Goal: Information Seeking & Learning: Learn about a topic

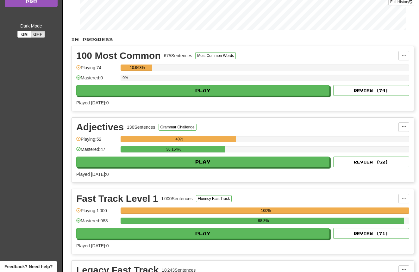
scroll to position [102, 0]
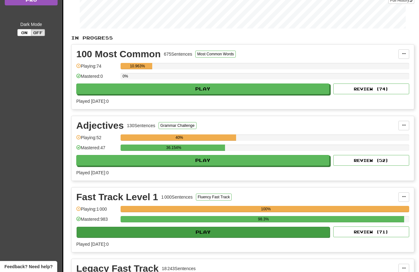
click at [226, 236] on button "Play" at bounding box center [203, 232] width 253 height 11
select select "**"
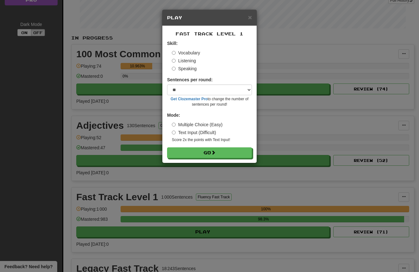
drag, startPoint x: 186, startPoint y: 61, endPoint x: 186, endPoint y: 71, distance: 10.1
click at [186, 61] on label "Listening" at bounding box center [184, 61] width 24 height 6
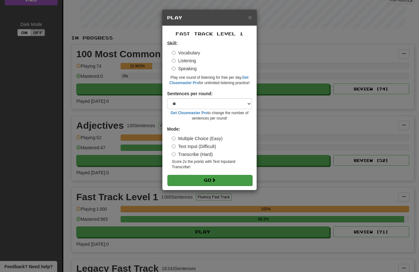
click at [223, 179] on button "Go" at bounding box center [209, 180] width 85 height 11
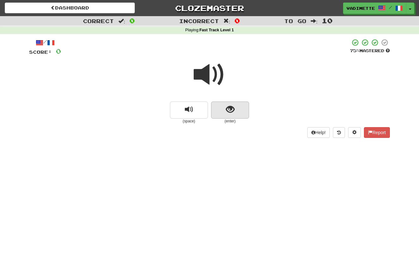
click at [239, 111] on button "show sentence" at bounding box center [230, 110] width 38 height 17
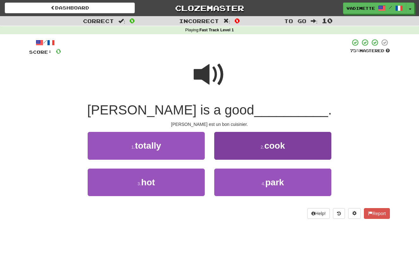
click at [278, 141] on span "cook" at bounding box center [274, 146] width 21 height 10
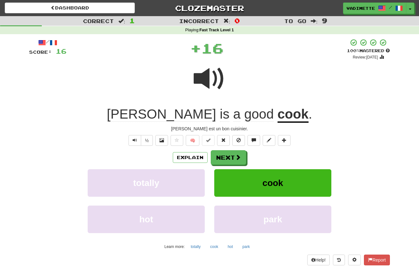
drag, startPoint x: 241, startPoint y: 155, endPoint x: 260, endPoint y: 146, distance: 21.4
click at [241, 155] on button "Next" at bounding box center [228, 157] width 35 height 15
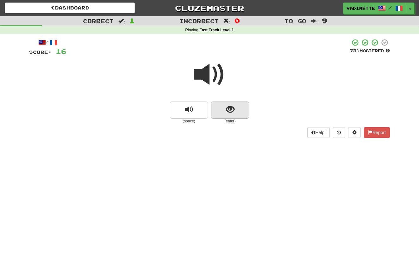
click at [235, 109] on button "show sentence" at bounding box center [230, 110] width 38 height 17
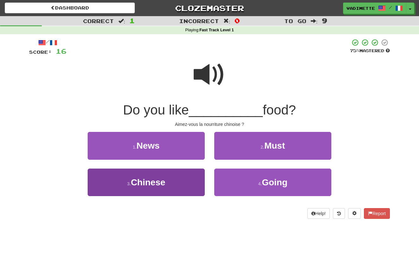
click at [171, 178] on button "3 . [DEMOGRAPHIC_DATA]" at bounding box center [146, 183] width 117 height 28
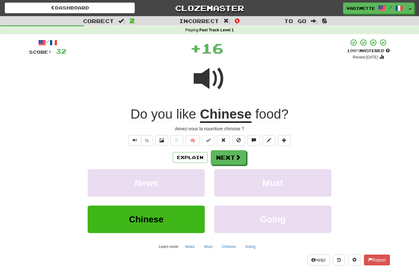
click at [239, 157] on span at bounding box center [238, 157] width 6 height 6
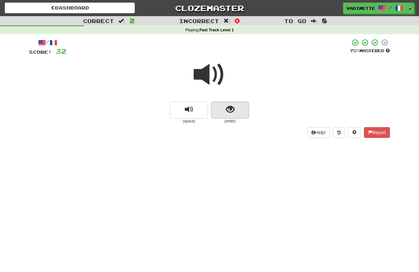
click at [245, 115] on button "show sentence" at bounding box center [230, 110] width 38 height 17
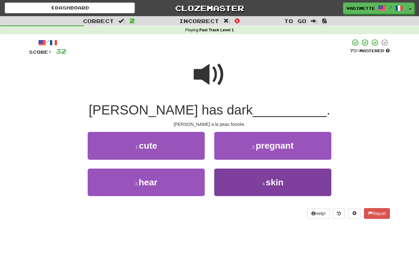
click at [285, 182] on button "4 . skin" at bounding box center [272, 183] width 117 height 28
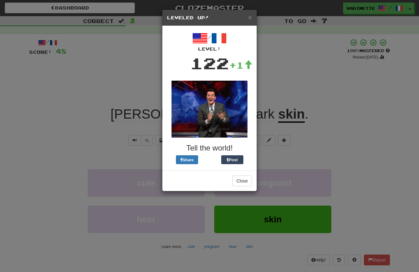
click at [244, 183] on button "Close" at bounding box center [242, 181] width 20 height 11
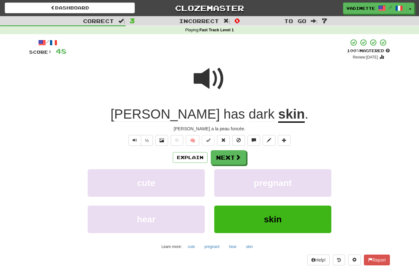
click at [238, 157] on span at bounding box center [238, 157] width 6 height 6
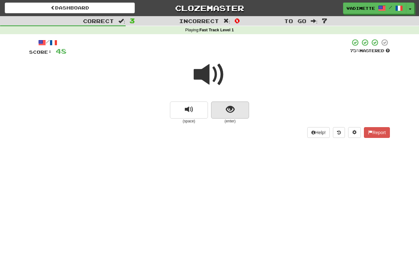
click at [239, 111] on button "show sentence" at bounding box center [230, 110] width 38 height 17
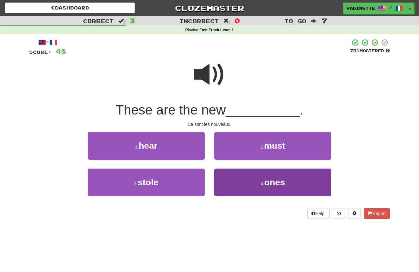
click at [274, 184] on span "ones" at bounding box center [274, 183] width 21 height 10
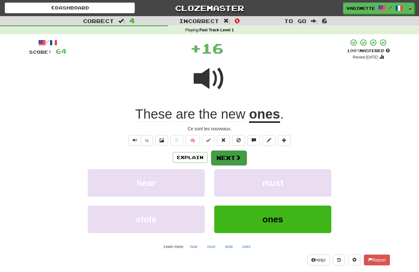
click at [239, 158] on span at bounding box center [238, 158] width 6 height 6
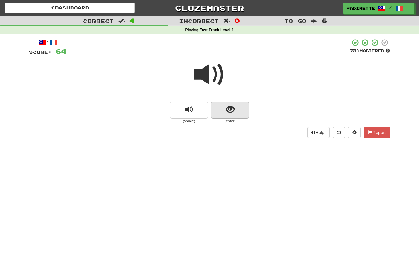
click at [242, 114] on button "show sentence" at bounding box center [230, 110] width 38 height 17
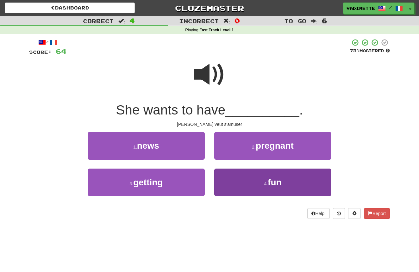
click at [269, 178] on span "fun" at bounding box center [275, 183] width 14 height 10
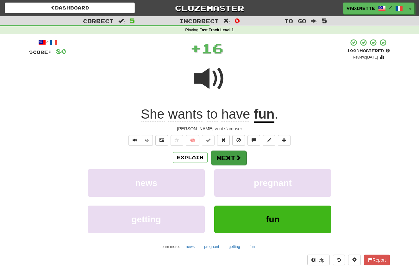
click at [237, 155] on span at bounding box center [238, 158] width 6 height 6
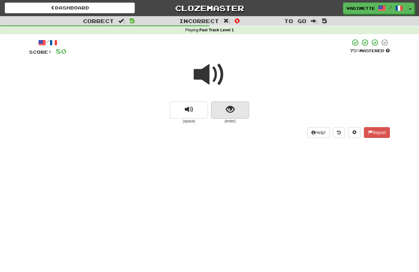
click at [238, 116] on button "show sentence" at bounding box center [230, 110] width 38 height 17
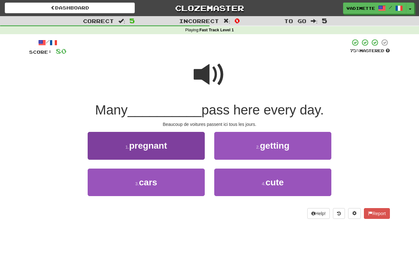
click at [191, 187] on button "3 . cars" at bounding box center [146, 183] width 117 height 28
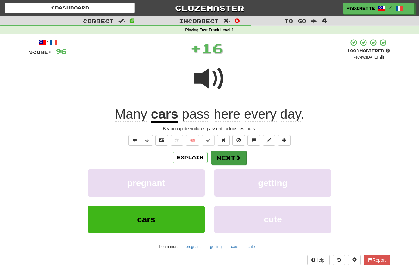
click at [237, 156] on span at bounding box center [238, 158] width 6 height 6
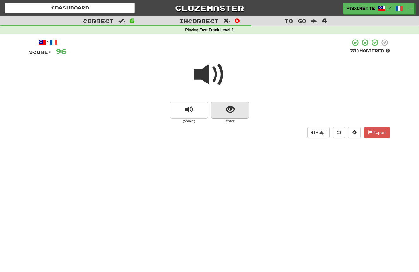
click at [238, 111] on button "show sentence" at bounding box center [230, 110] width 38 height 17
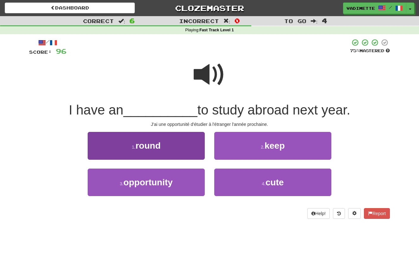
click at [172, 179] on span "opportunity" at bounding box center [147, 183] width 49 height 10
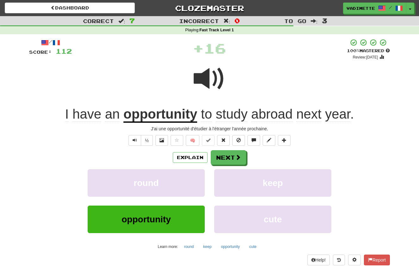
click at [235, 156] on span at bounding box center [238, 157] width 6 height 6
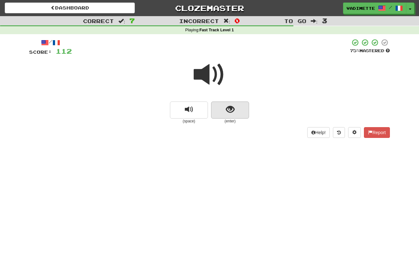
click at [241, 108] on button "show sentence" at bounding box center [230, 110] width 38 height 17
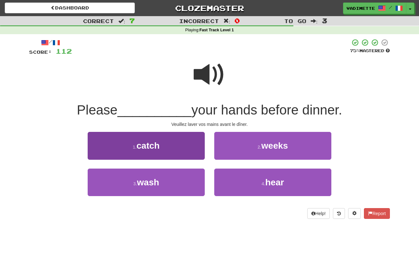
click at [177, 177] on button "3 . wash" at bounding box center [146, 183] width 117 height 28
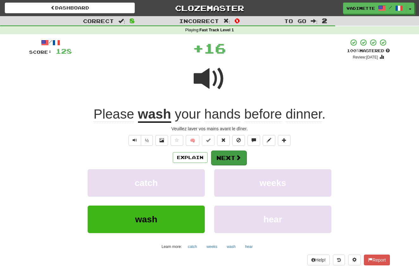
click at [230, 155] on button "Next" at bounding box center [228, 158] width 35 height 15
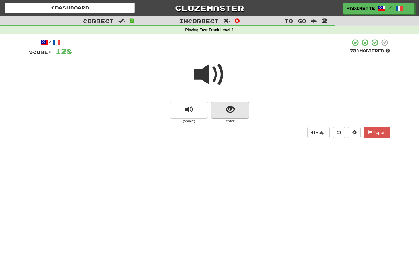
click at [237, 116] on button "show sentence" at bounding box center [230, 110] width 38 height 17
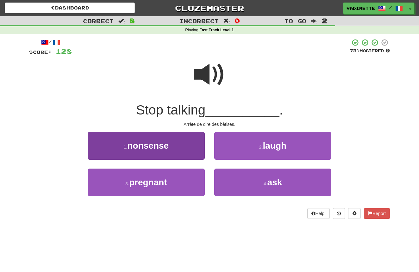
click at [185, 151] on button "1 . nonsense" at bounding box center [146, 146] width 117 height 28
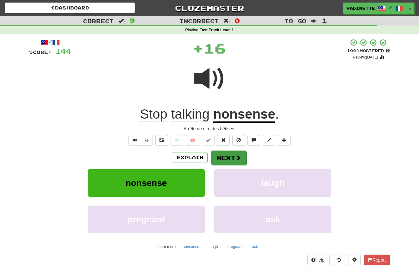
click at [234, 151] on button "Next" at bounding box center [228, 158] width 35 height 15
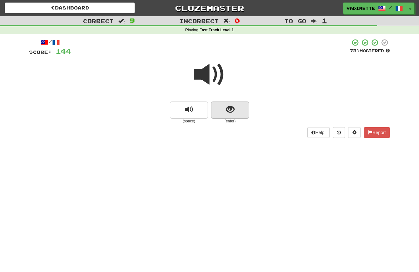
click at [241, 116] on button "show sentence" at bounding box center [230, 110] width 38 height 17
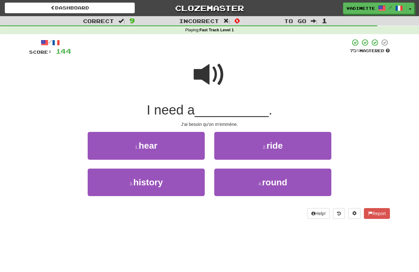
click at [275, 145] on span "ride" at bounding box center [274, 146] width 16 height 10
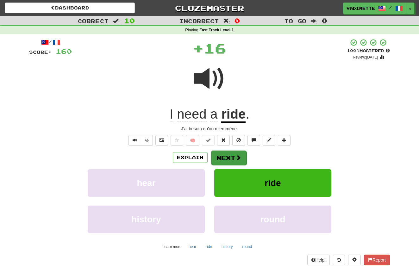
click at [240, 151] on button "Next" at bounding box center [228, 158] width 35 height 15
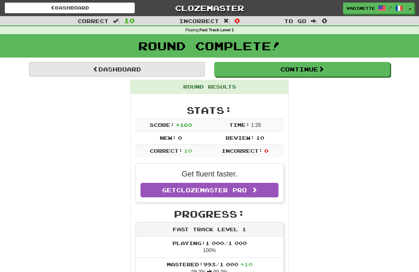
click at [175, 72] on link "Dashboard" at bounding box center [117, 69] width 176 height 15
